Goal: Transaction & Acquisition: Register for event/course

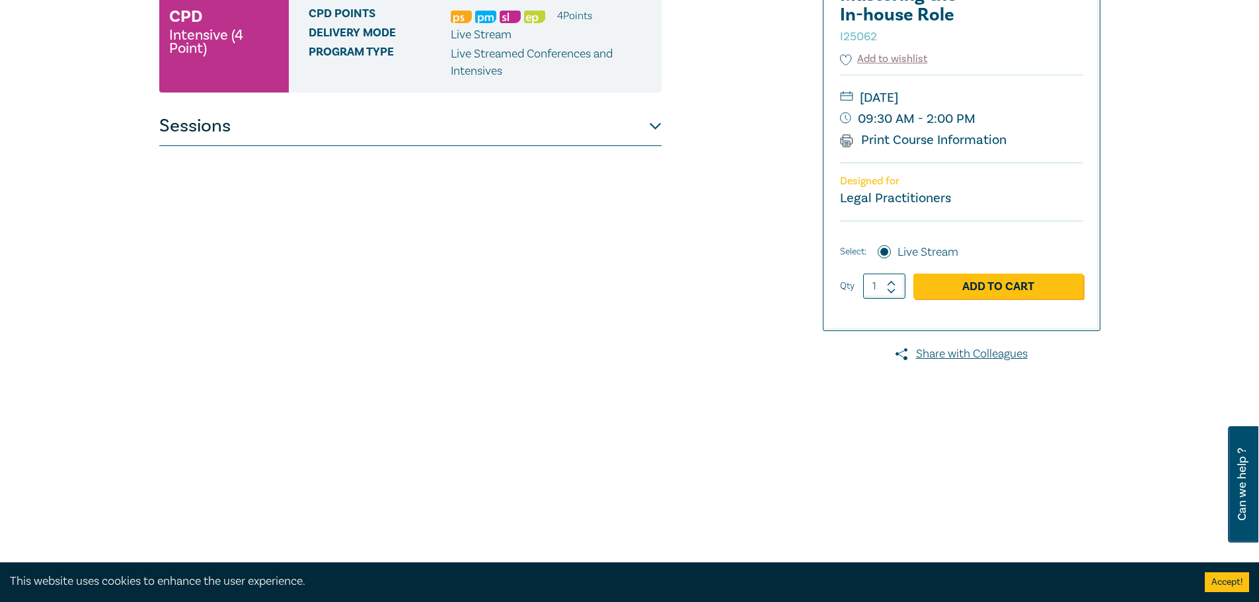
scroll to position [198, 0]
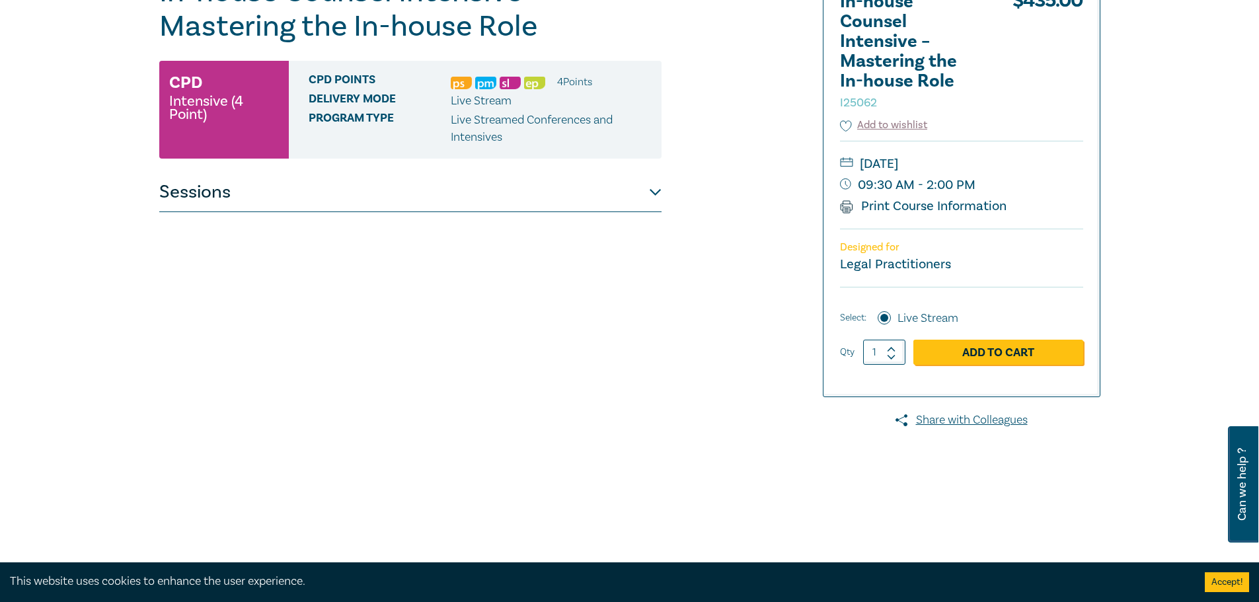
click at [658, 196] on button "Sessions" at bounding box center [410, 192] width 502 height 40
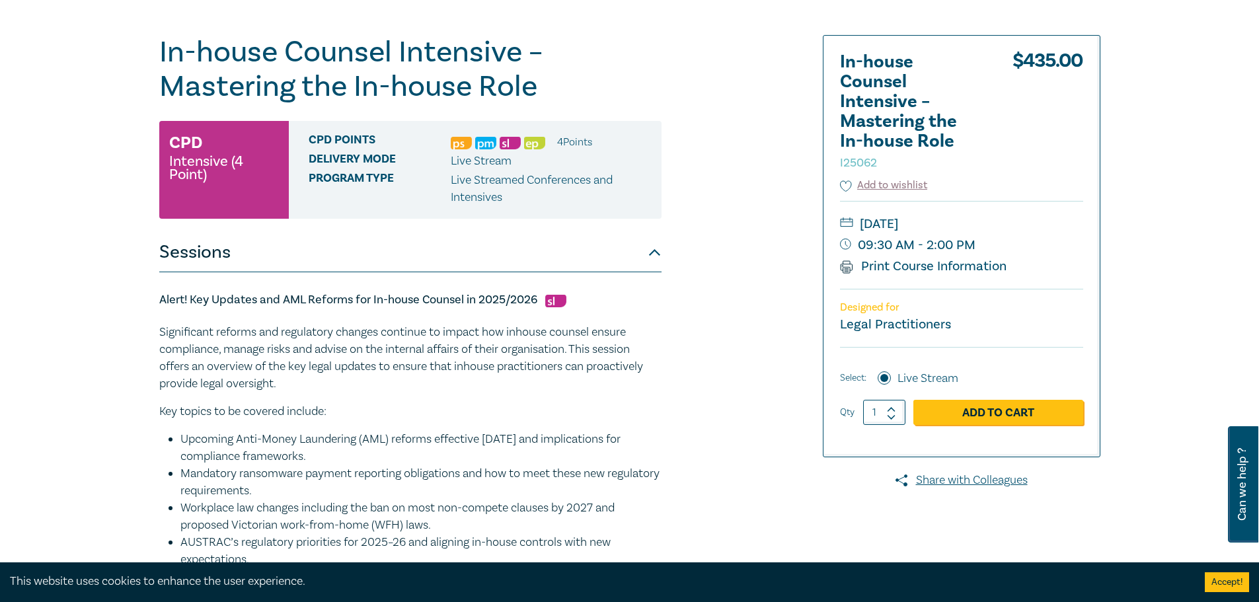
scroll to position [66, 0]
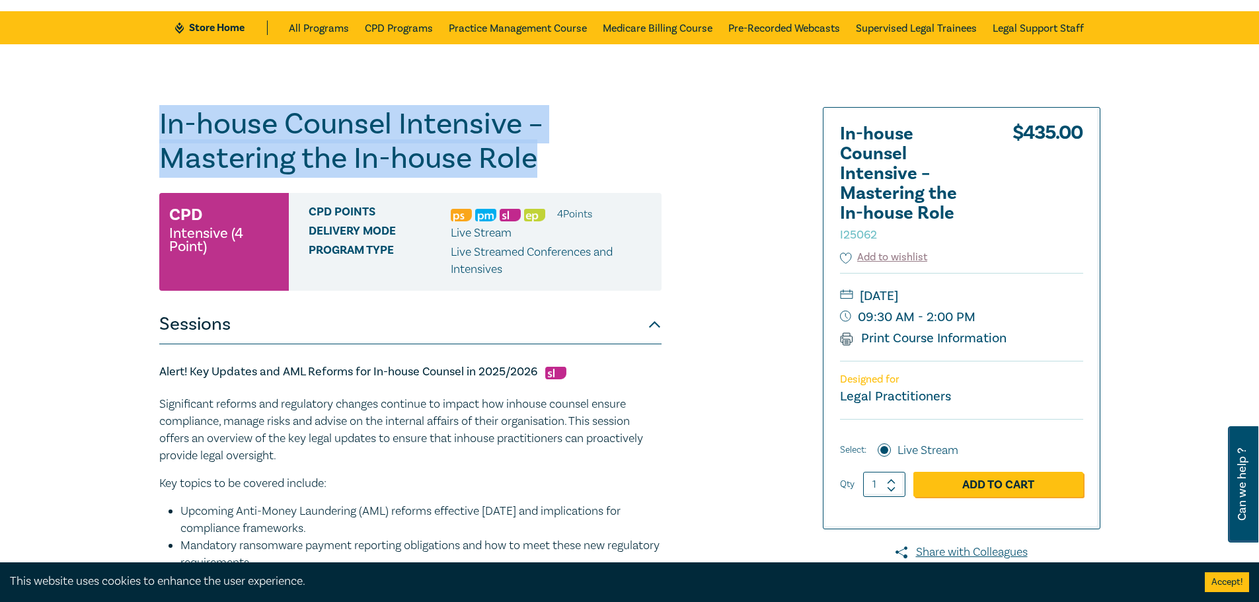
drag, startPoint x: 159, startPoint y: 127, endPoint x: 562, endPoint y: 162, distance: 405.3
click at [562, 162] on h1 "In-house Counsel Intensive – Mastering the In-house Role I25062" at bounding box center [410, 141] width 502 height 69
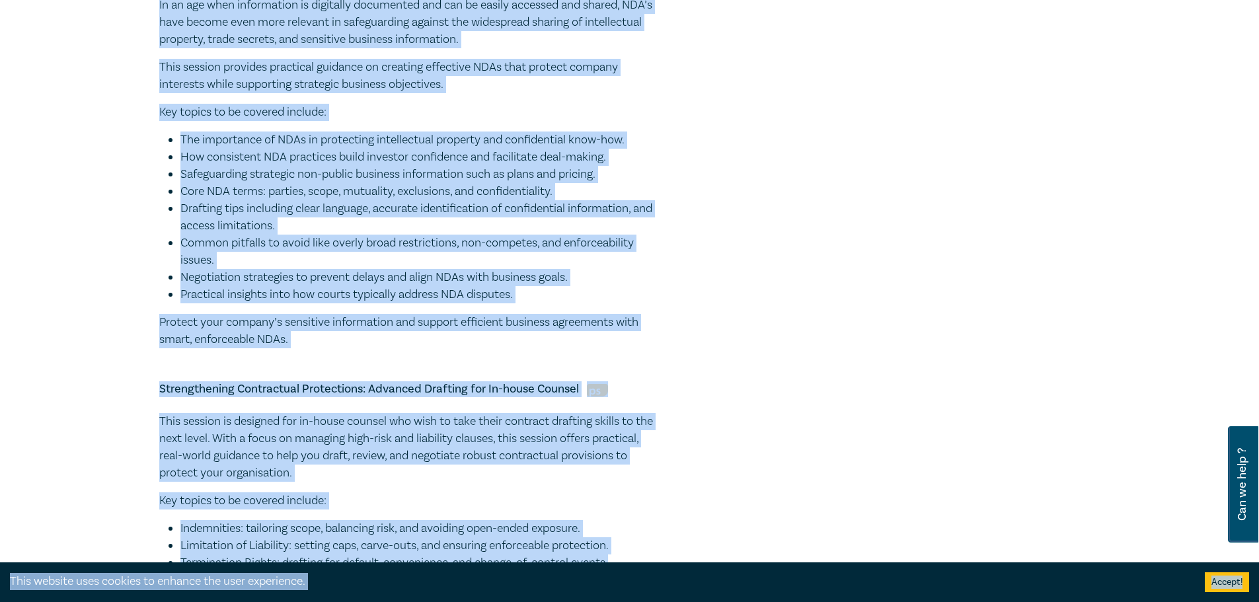
scroll to position [1633, 0]
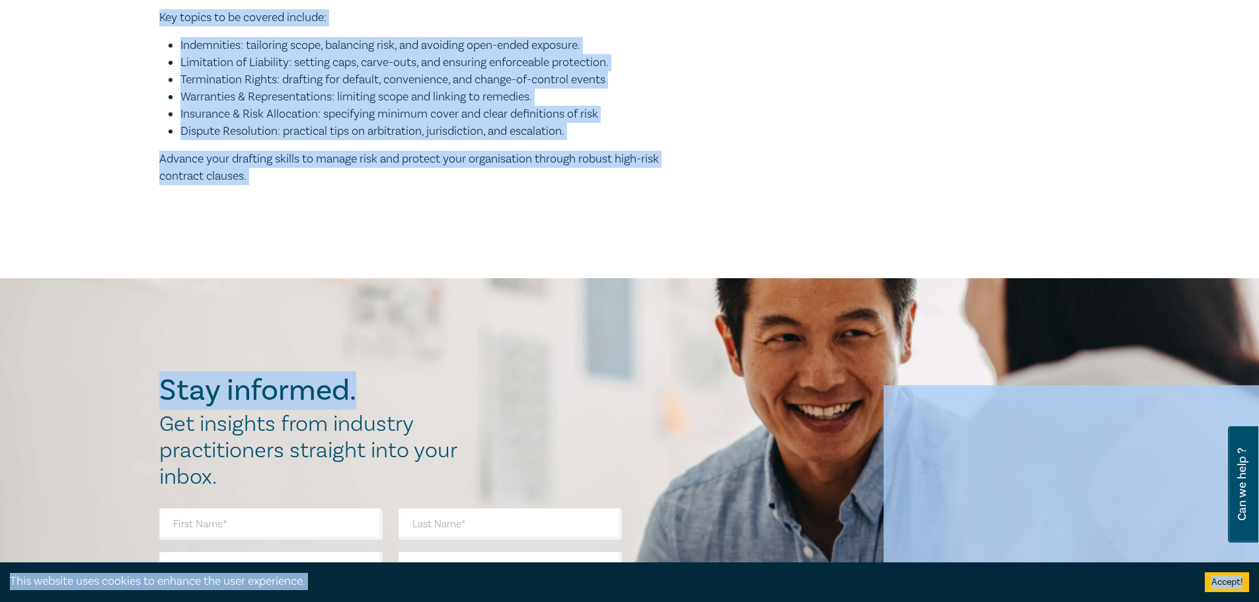
drag, startPoint x: 161, startPoint y: 173, endPoint x: 336, endPoint y: 171, distance: 175.8
copy div "Alert! Key Updates and AML Reforms for In-house Counsel in 2025/2026 Significan…"
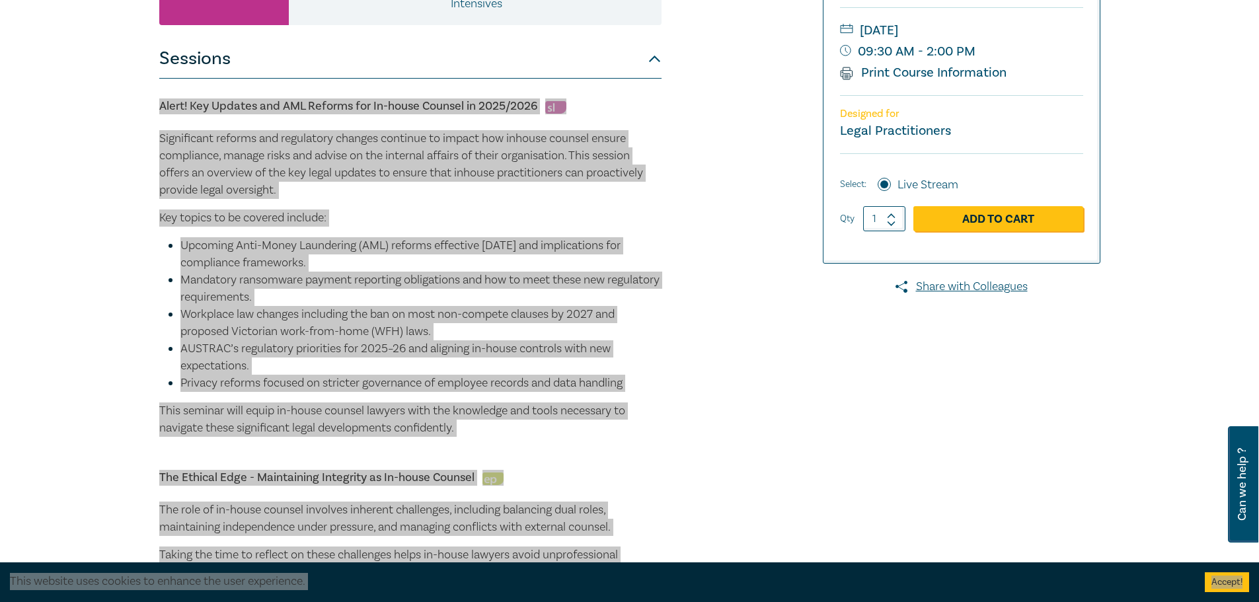
scroll to position [113, 0]
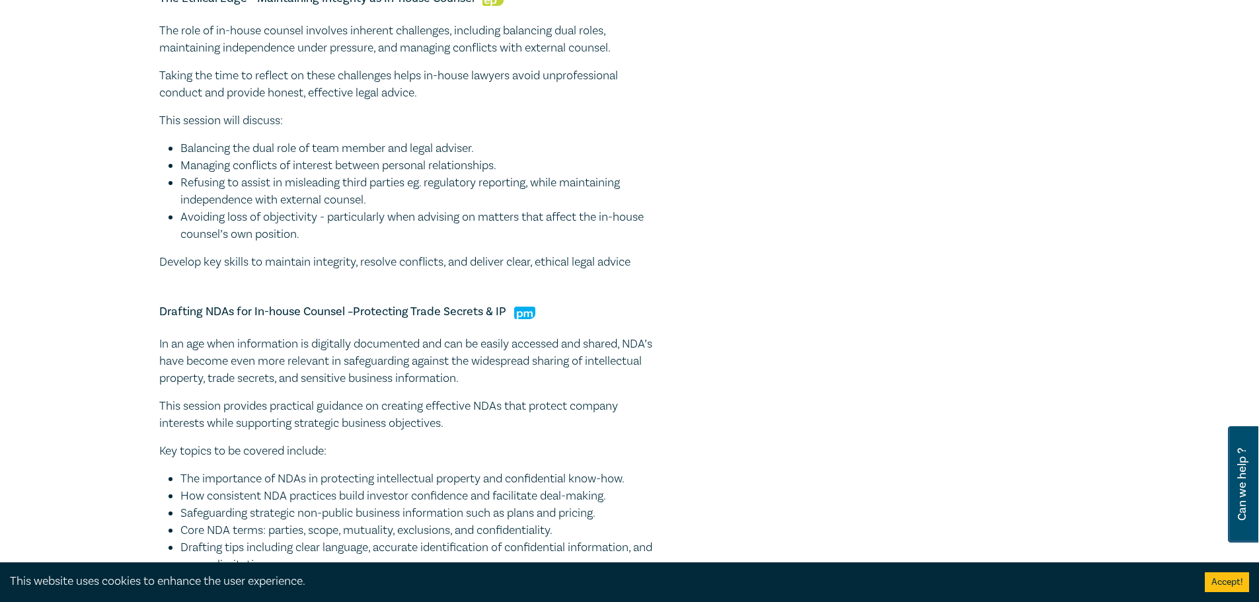
scroll to position [529, 0]
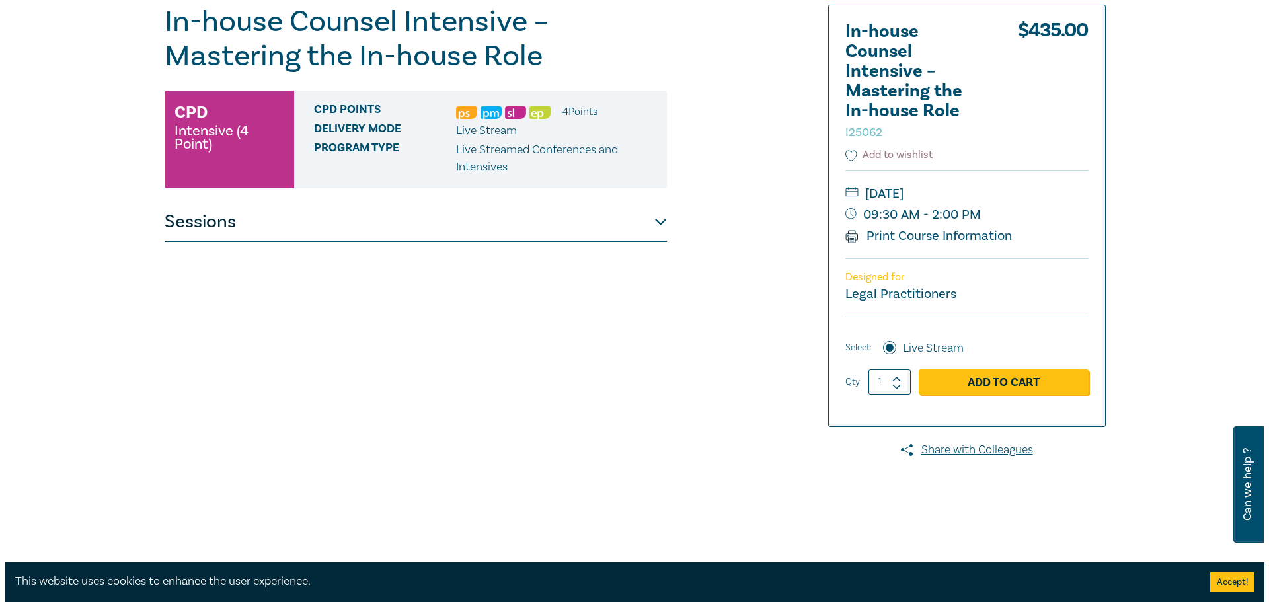
scroll to position [198, 0]
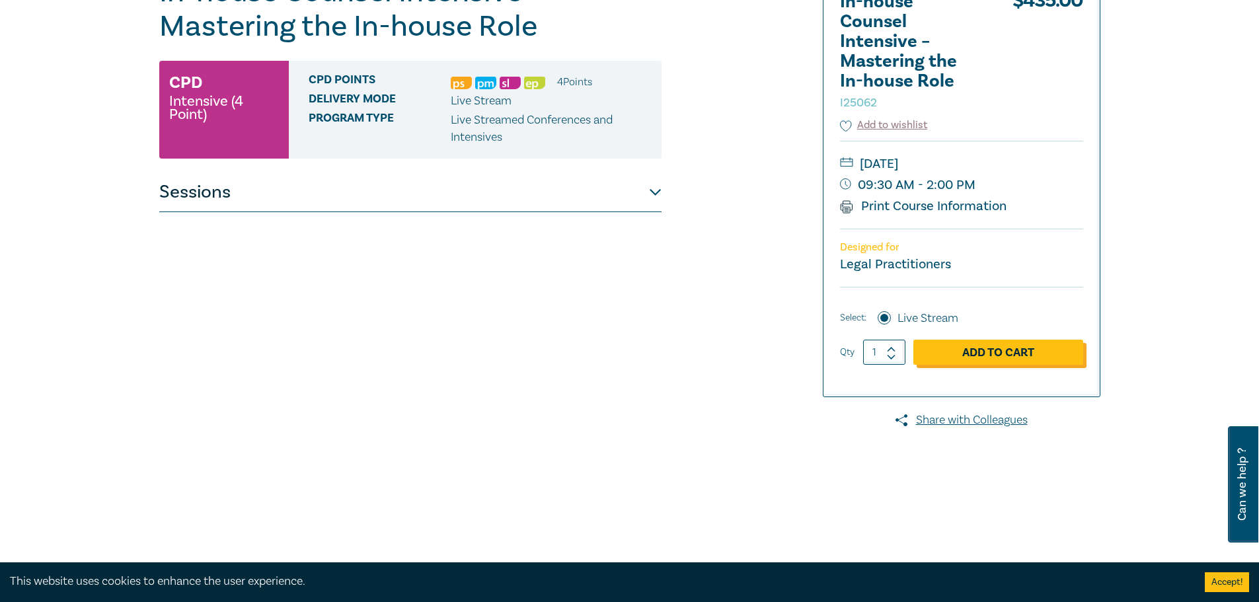
click at [956, 349] on link "Add to Cart" at bounding box center [998, 352] width 170 height 25
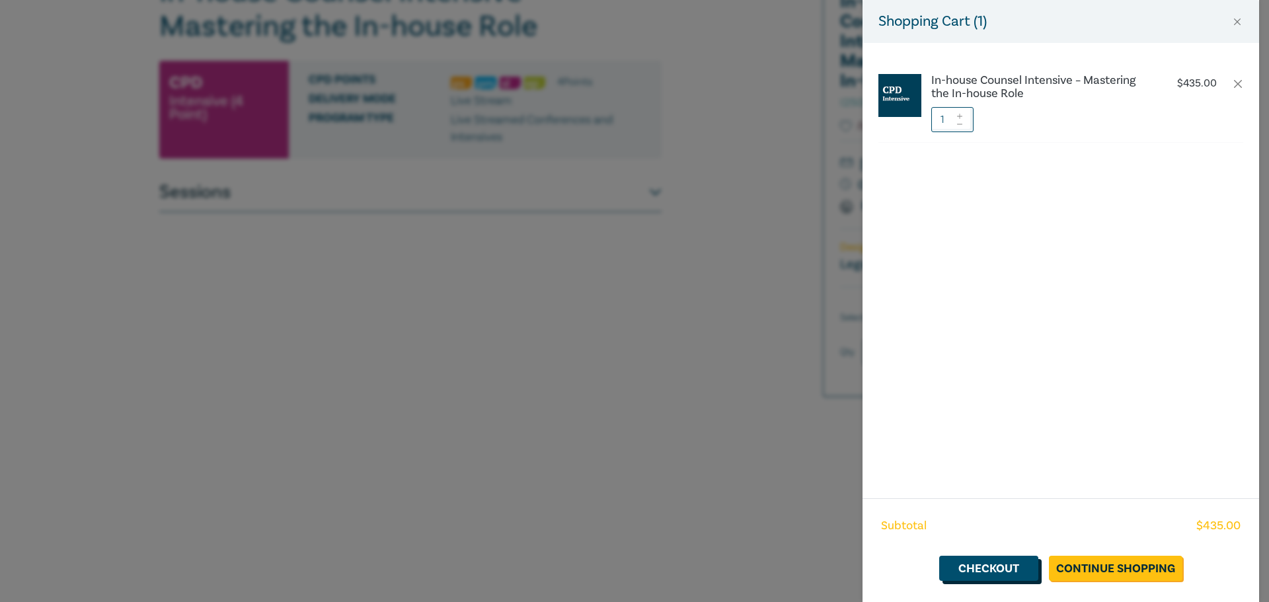
click at [980, 570] on link "Checkout" at bounding box center [988, 568] width 99 height 25
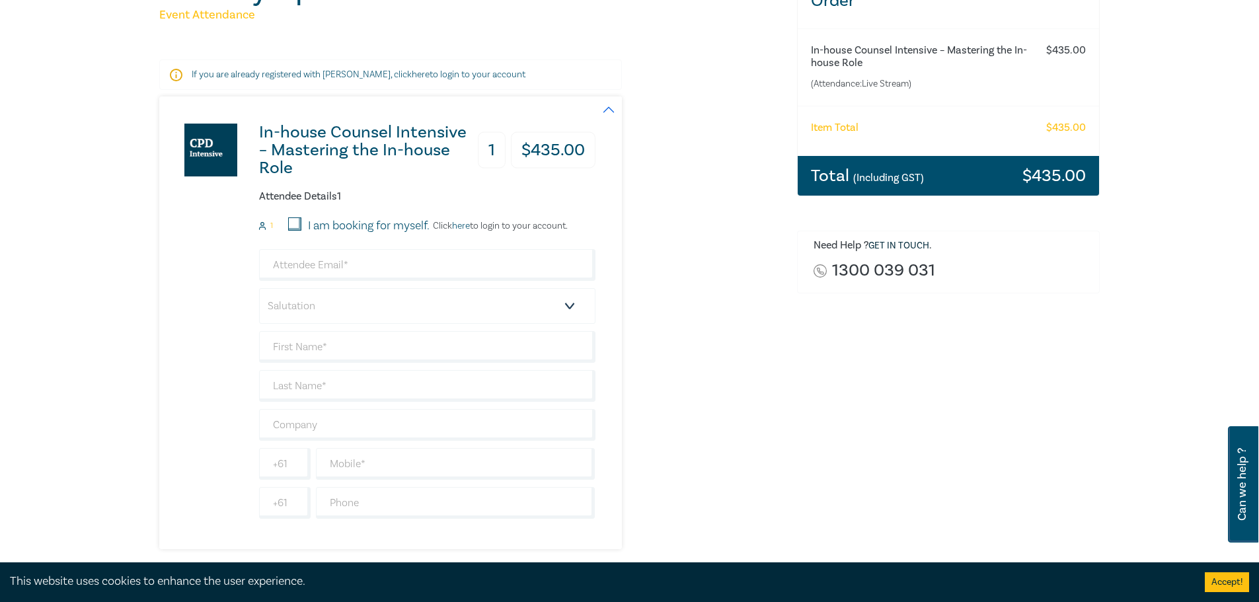
scroll to position [198, 0]
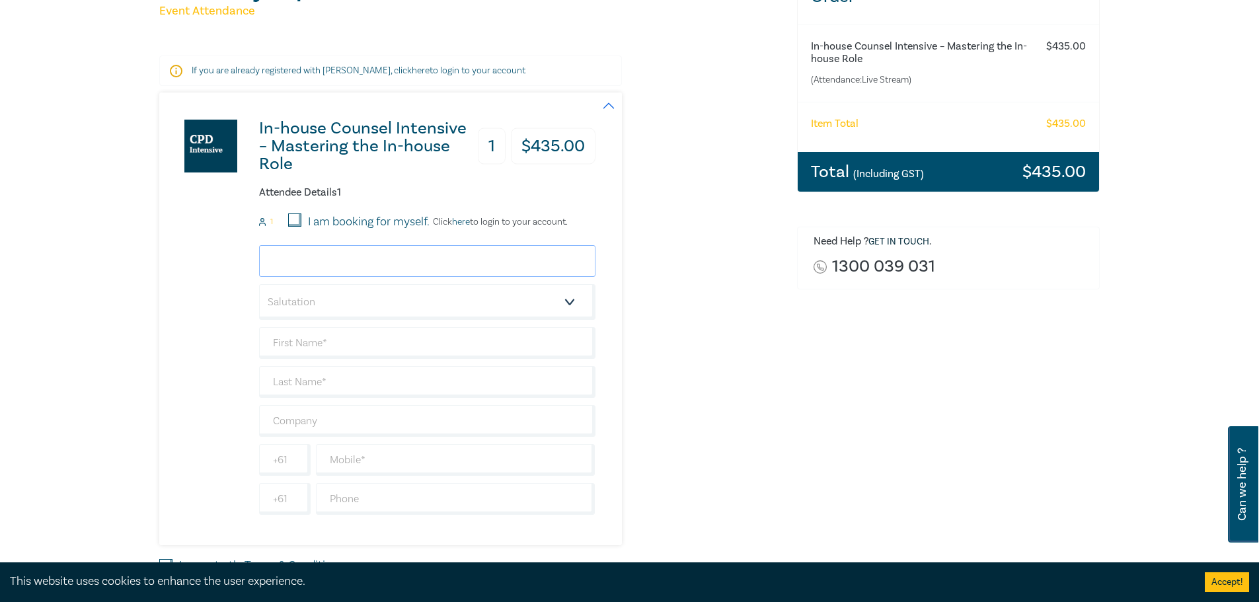
click at [447, 255] on input "email" at bounding box center [427, 261] width 336 height 32
type input "[EMAIL_ADDRESS][DOMAIN_NAME]"
click at [391, 301] on select "Salutation Mr. Mrs. Ms. Miss Dr. Prof. Other" at bounding box center [427, 302] width 336 height 36
select select "Mr."
click at [259, 284] on select "Salutation Mr. Mrs. Ms. Miss Dr. Prof. Other" at bounding box center [427, 302] width 336 height 36
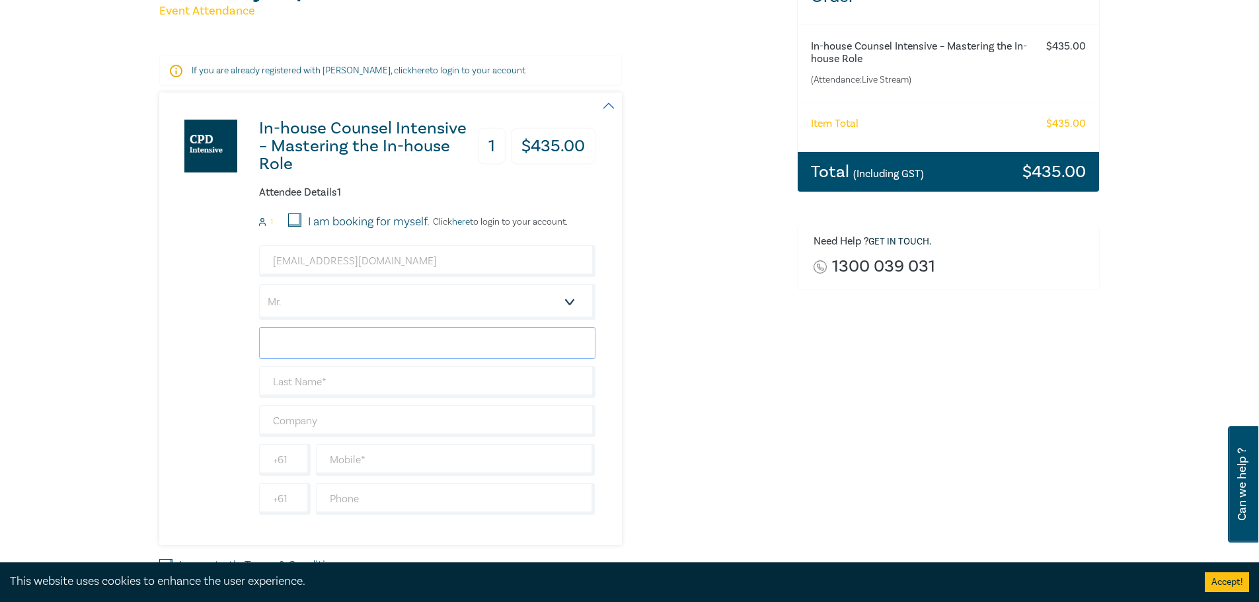
click at [309, 341] on input "text" at bounding box center [427, 343] width 336 height 32
type input "Chezy"
type input "Deren"
type input "Arch Hanover Lawyers"
click at [357, 466] on input "text" at bounding box center [456, 460] width 280 height 32
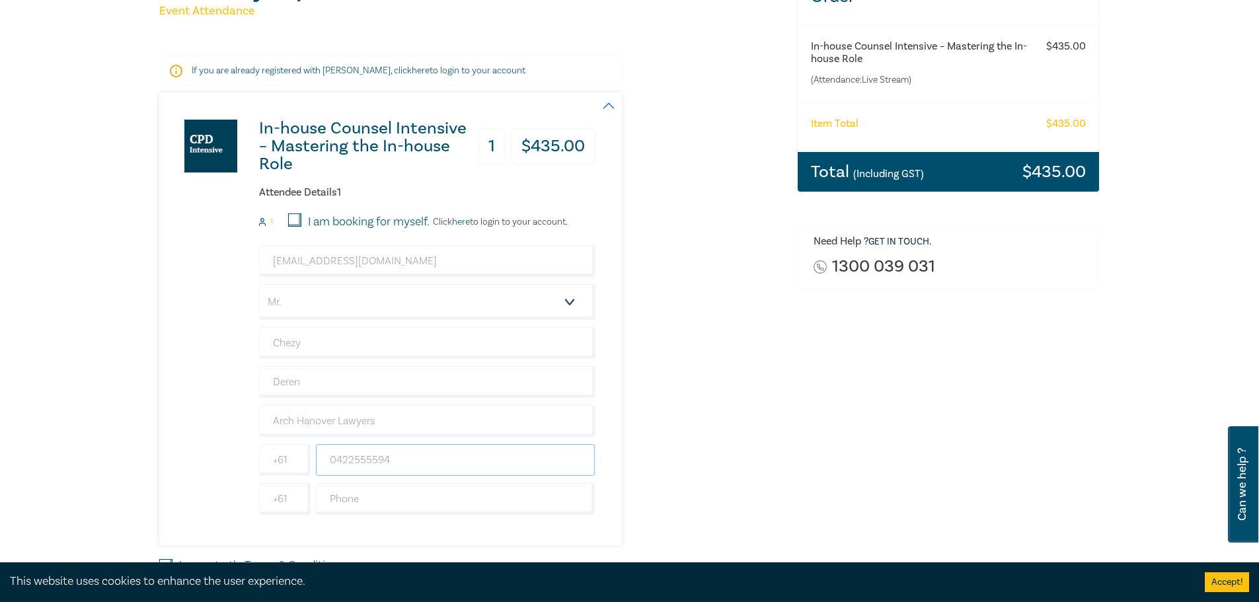
type input "0422555594"
click at [190, 425] on div "In-house Counsel Intensive – Mastering the In-house Role 1 $ 435.00 Attendee De…" at bounding box center [377, 319] width 436 height 453
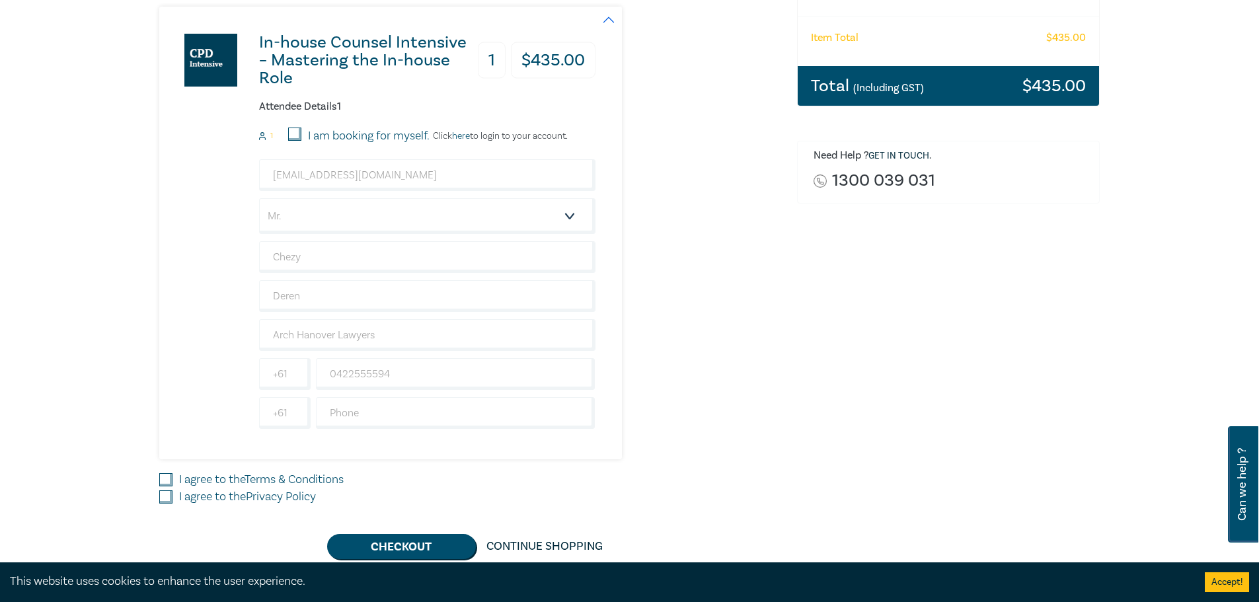
scroll to position [397, 0]
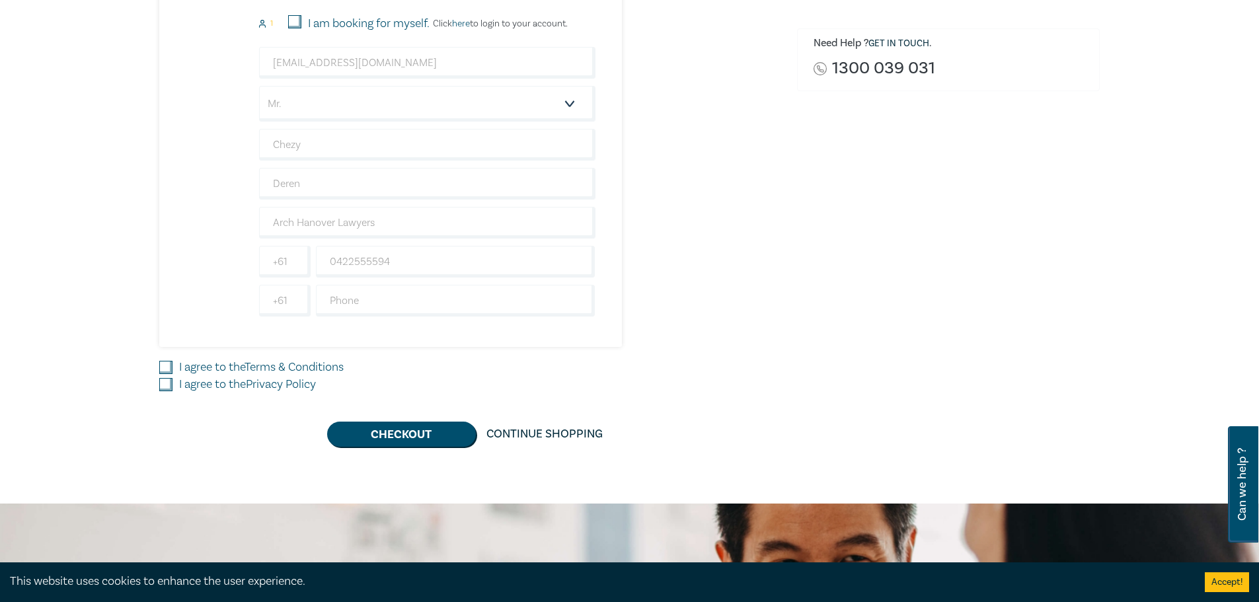
click at [209, 367] on label "I agree to the Terms & Conditions" at bounding box center [261, 367] width 165 height 17
click at [172, 367] on input "I agree to the Terms & Conditions" at bounding box center [165, 367] width 13 height 13
checkbox input "true"
click at [192, 386] on label "I agree to the Privacy Policy" at bounding box center [247, 384] width 137 height 17
click at [172, 386] on input "I agree to the Privacy Policy" at bounding box center [165, 384] width 13 height 13
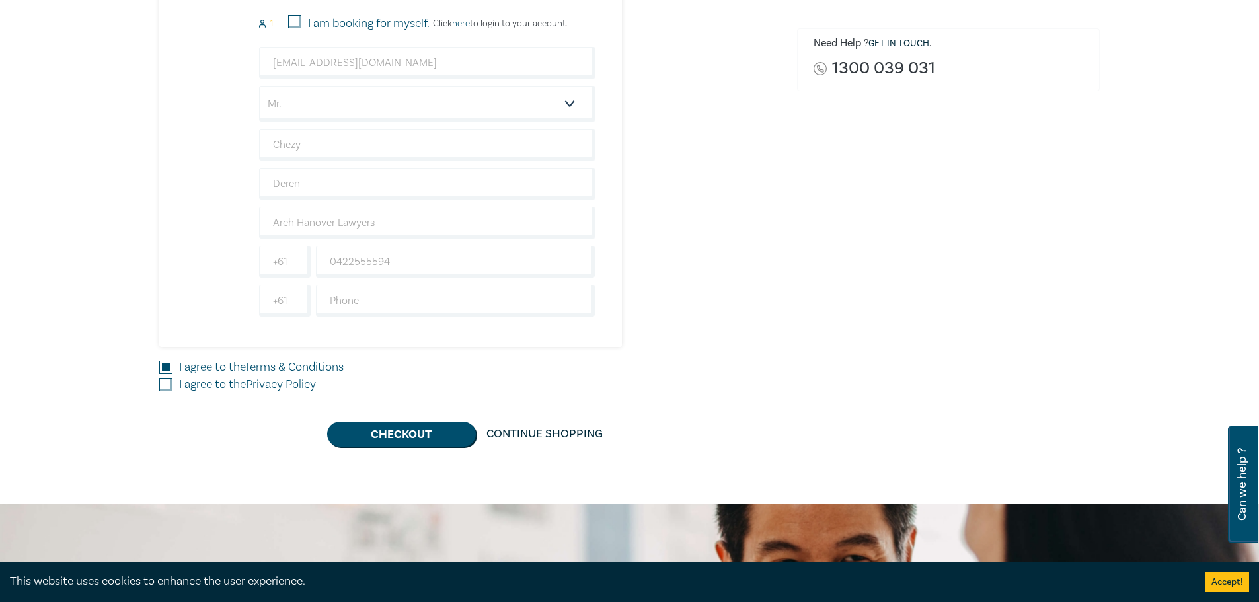
checkbox input "true"
click at [429, 441] on button "Checkout" at bounding box center [401, 434] width 149 height 25
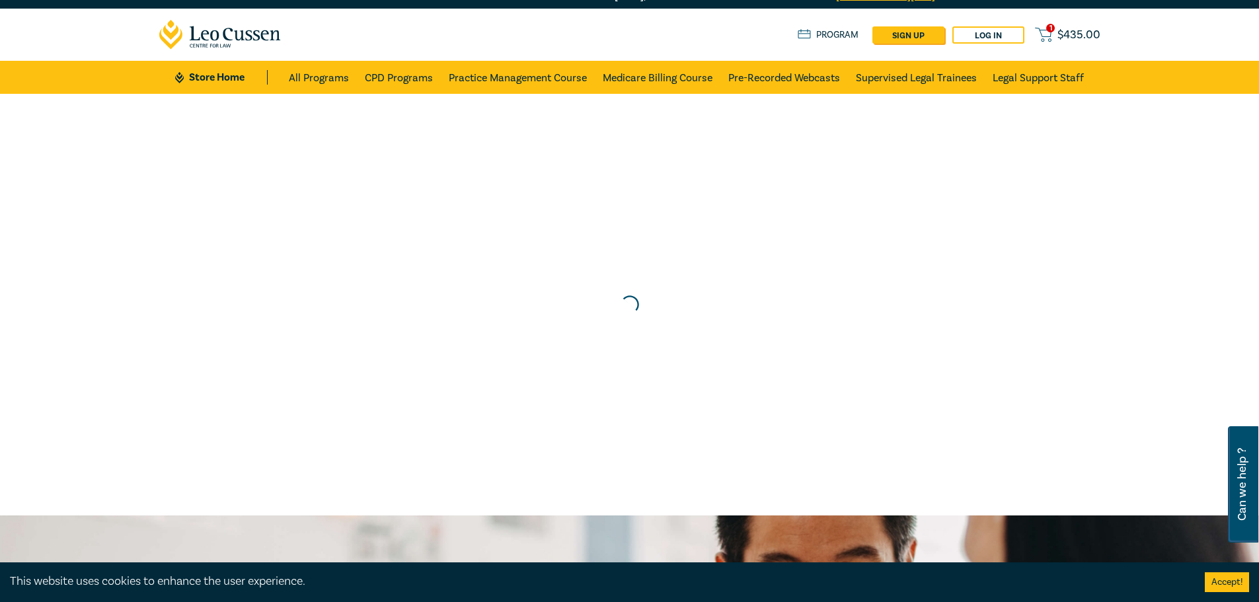
scroll to position [0, 0]
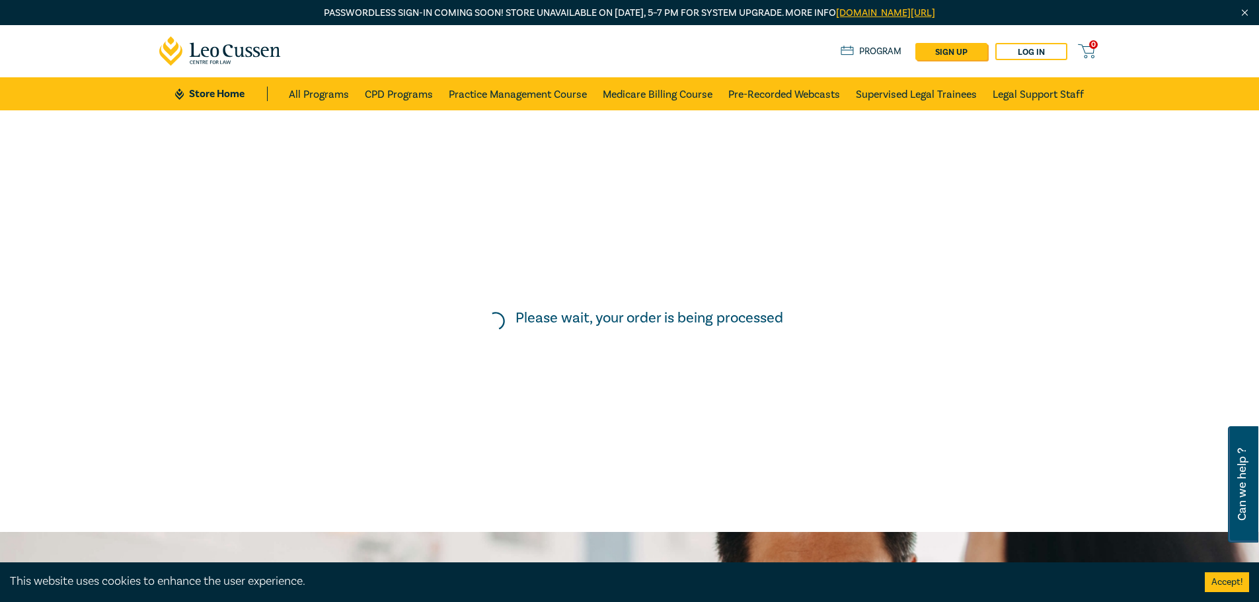
drag, startPoint x: 467, startPoint y: 242, endPoint x: 448, endPoint y: 227, distance: 24.1
click at [467, 242] on div "Please wait, your order is being processed" at bounding box center [629, 321] width 1272 height 435
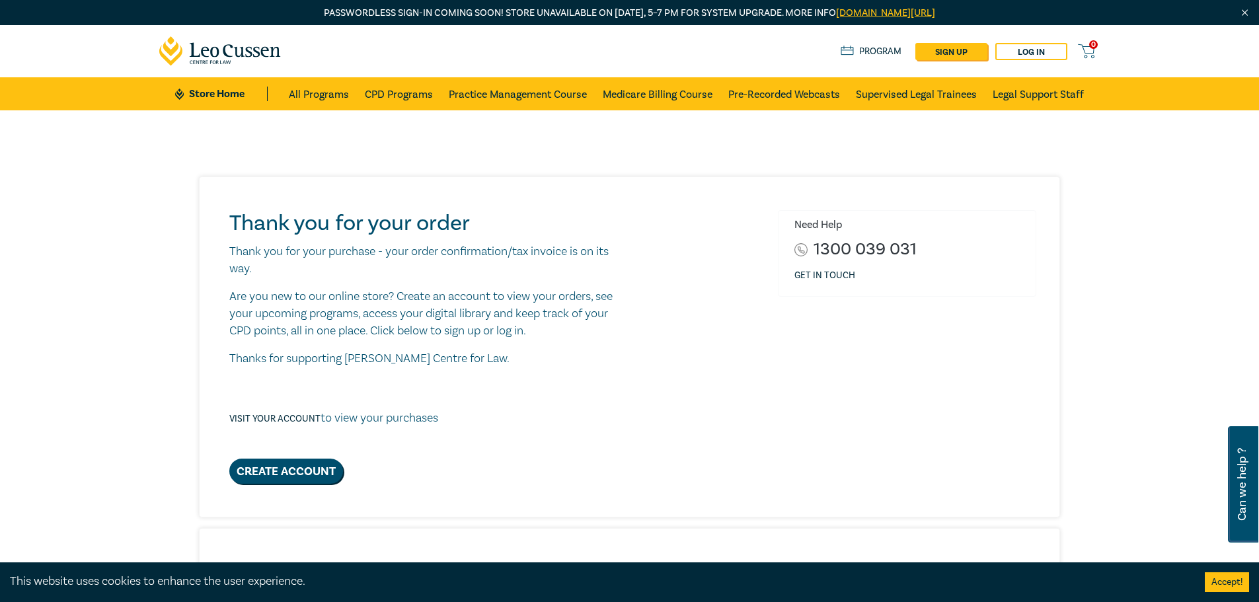
click at [1110, 169] on div "Thank you for your order Thank you for your purchase - your order confirmation/…" at bounding box center [629, 596] width 1259 height 973
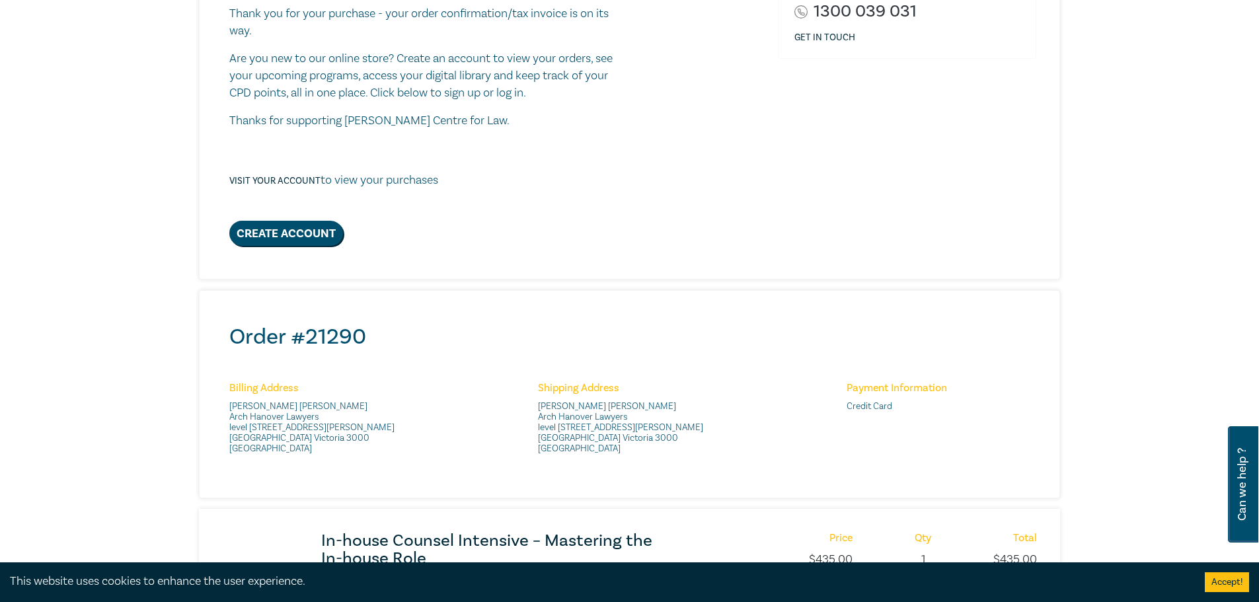
scroll to position [66, 0]
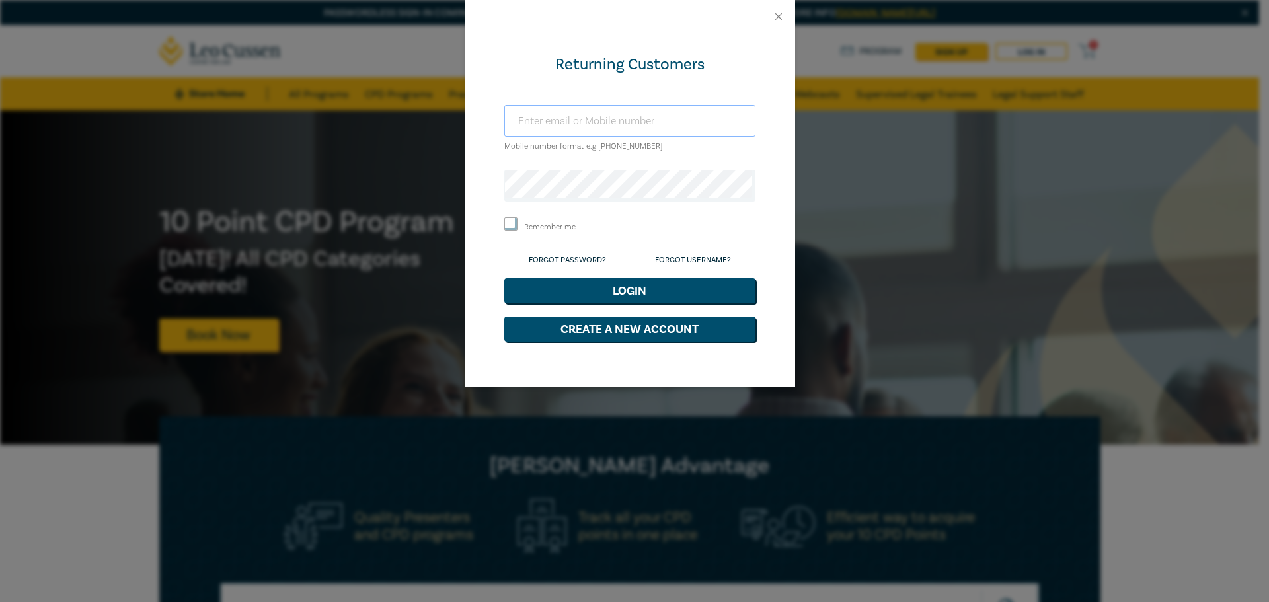
type input "[EMAIL_ADDRESS][DOMAIN_NAME]"
click at [612, 290] on button "Login" at bounding box center [629, 290] width 251 height 25
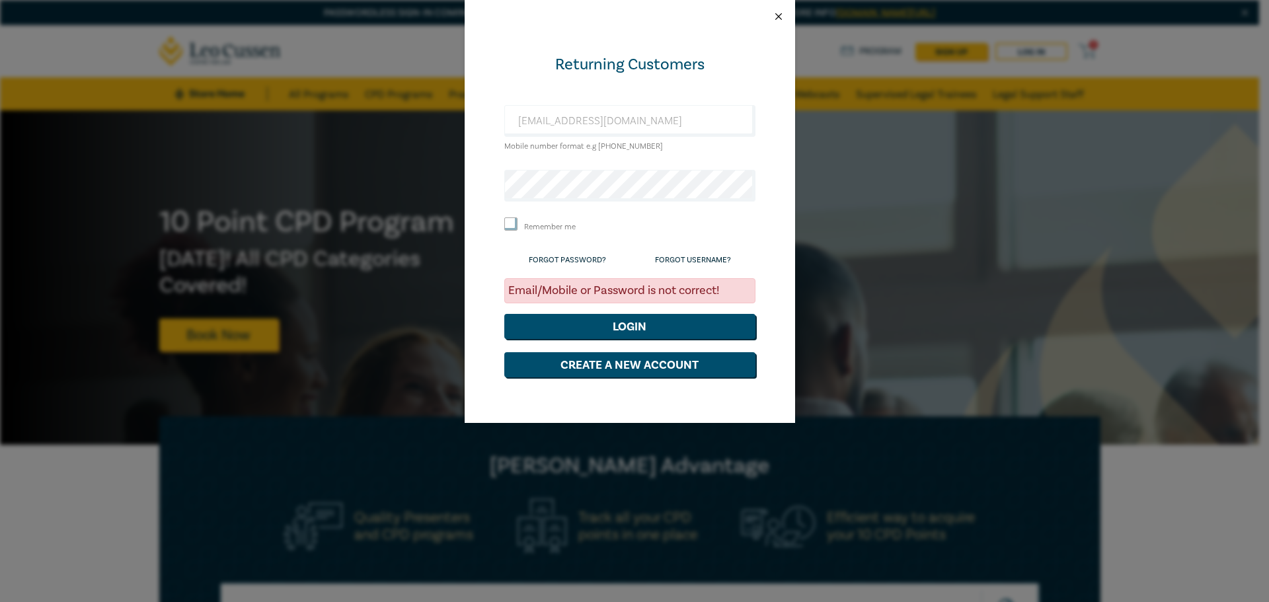
click at [773, 15] on button "Close" at bounding box center [779, 17] width 12 height 12
